Goal: Task Accomplishment & Management: Complete application form

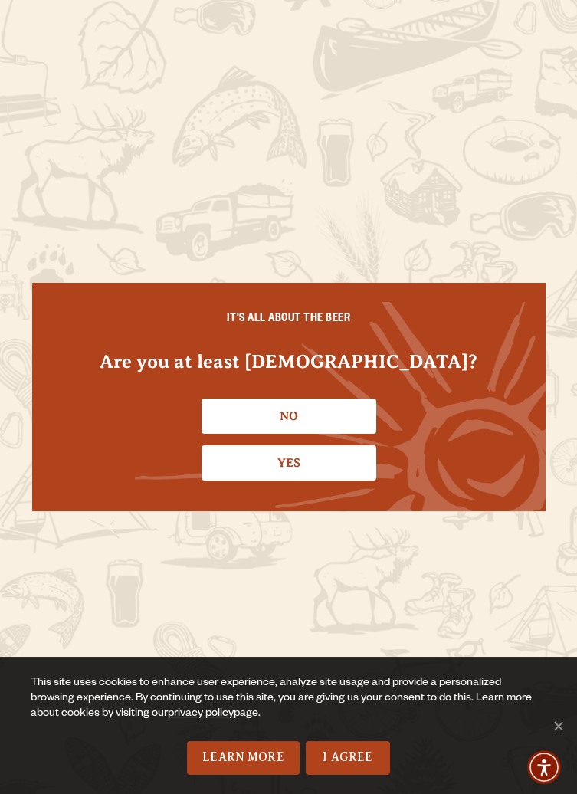
click at [303, 466] on link "Yes" at bounding box center [288, 462] width 175 height 35
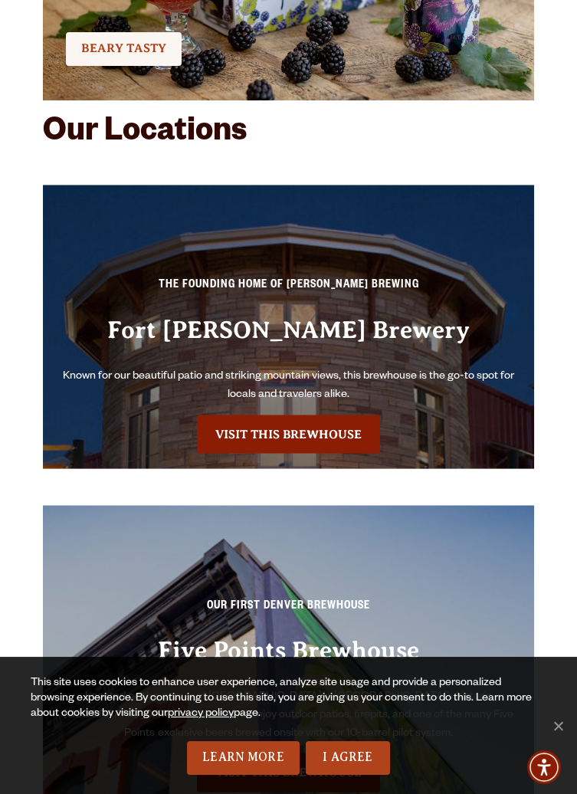
scroll to position [4607, 0]
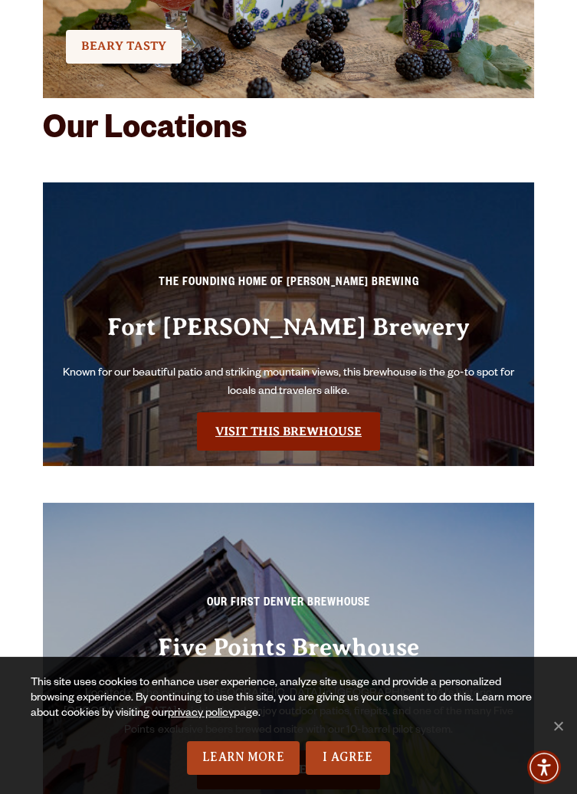
click at [316, 434] on link "Visit this Brewhouse" at bounding box center [288, 431] width 183 height 38
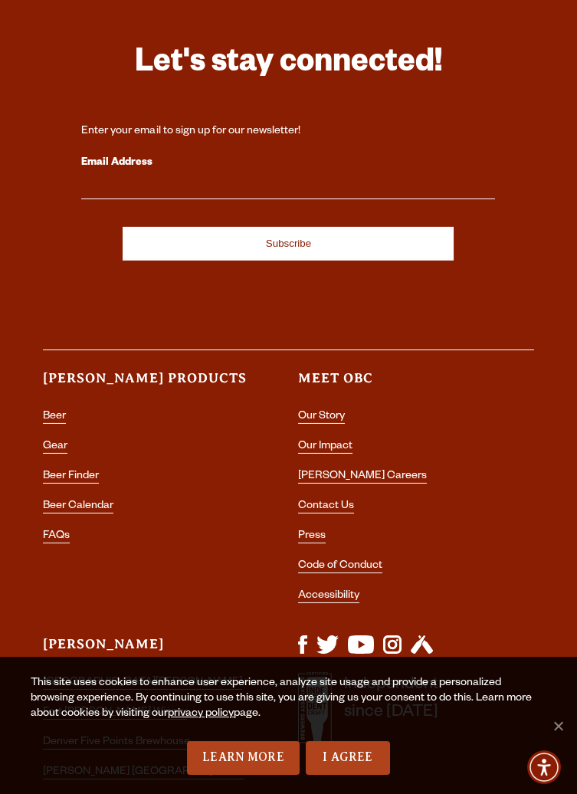
scroll to position [8574, 0]
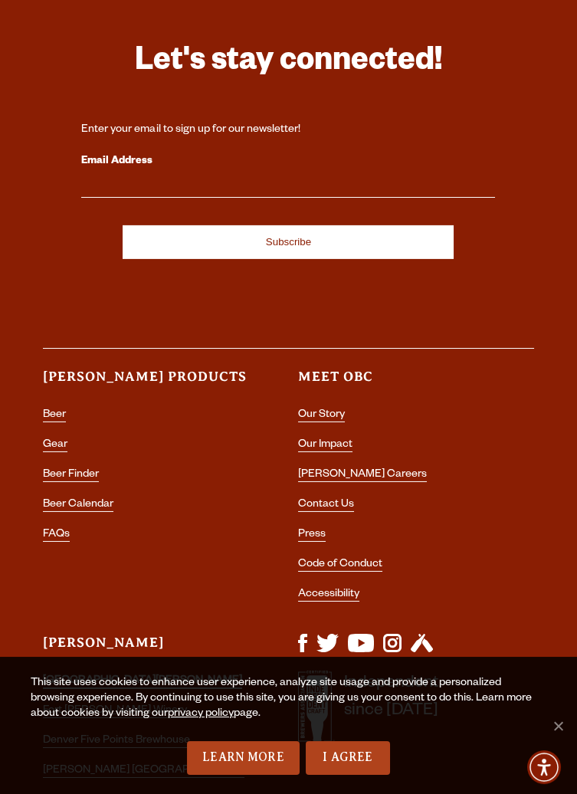
click at [88, 675] on link "[GEOGRAPHIC_DATA][PERSON_NAME]" at bounding box center [142, 682] width 199 height 14
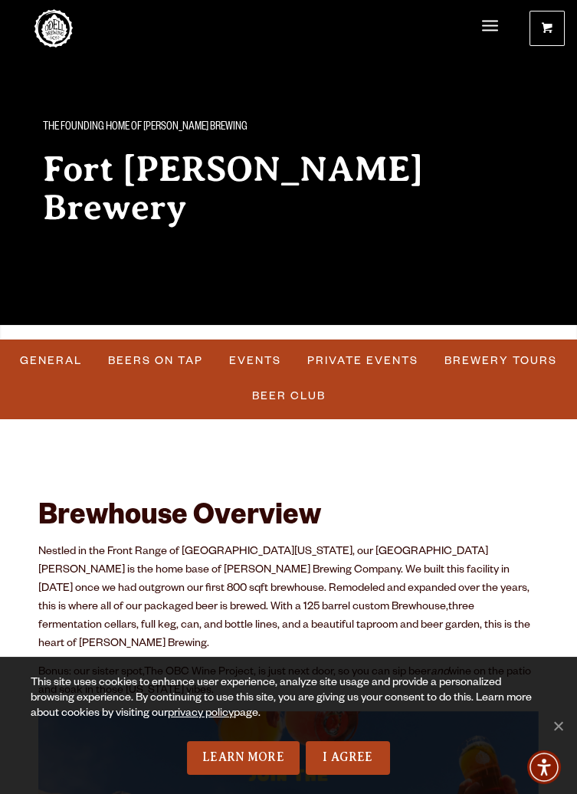
click at [349, 362] on link "Private Events" at bounding box center [362, 360] width 123 height 35
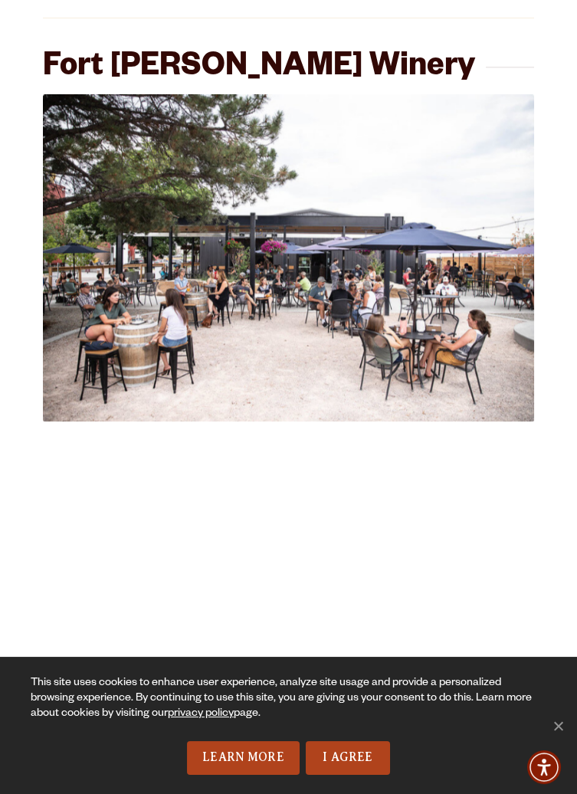
scroll to position [3133, 0]
